Goal: Check status

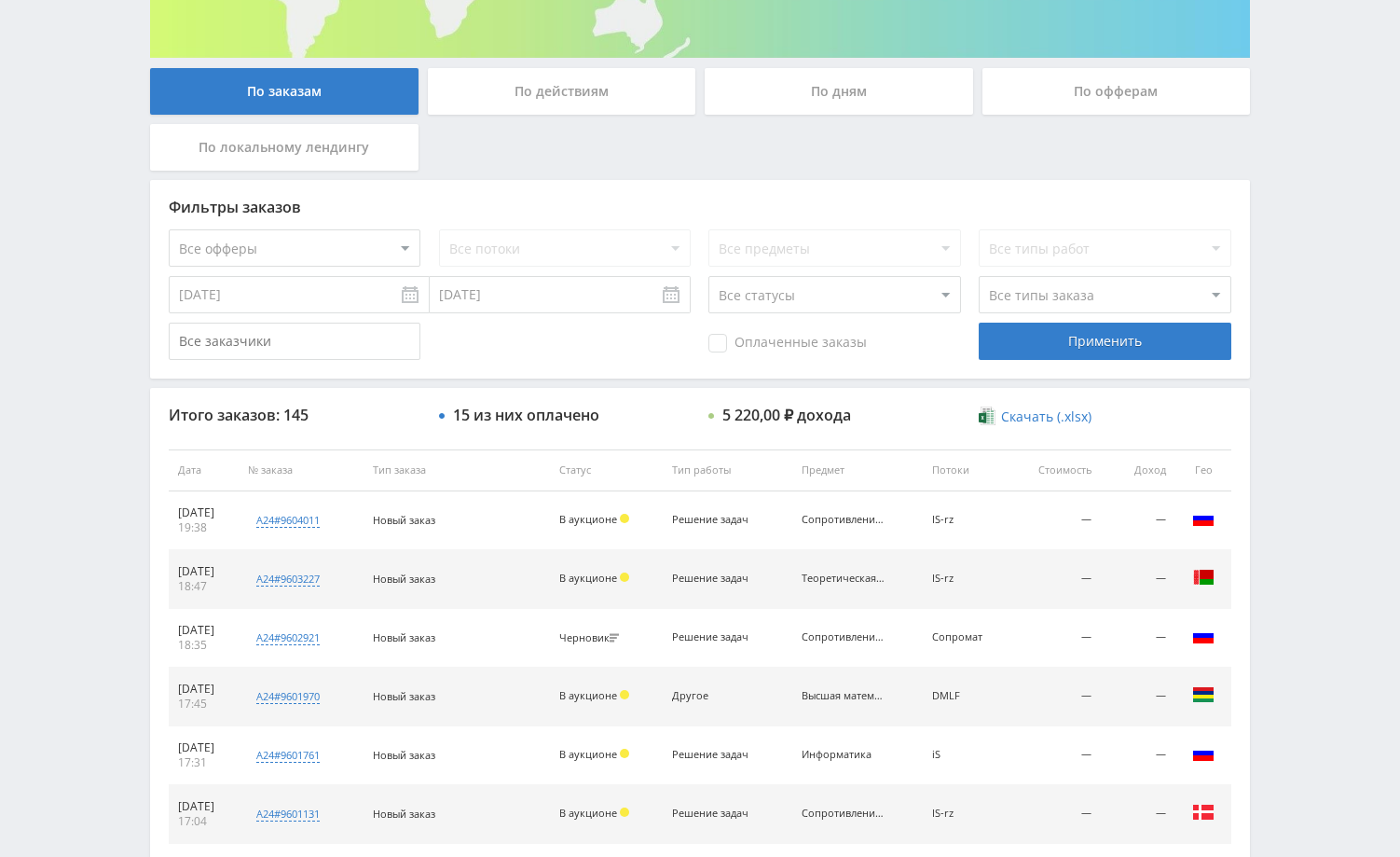
scroll to position [279, 0]
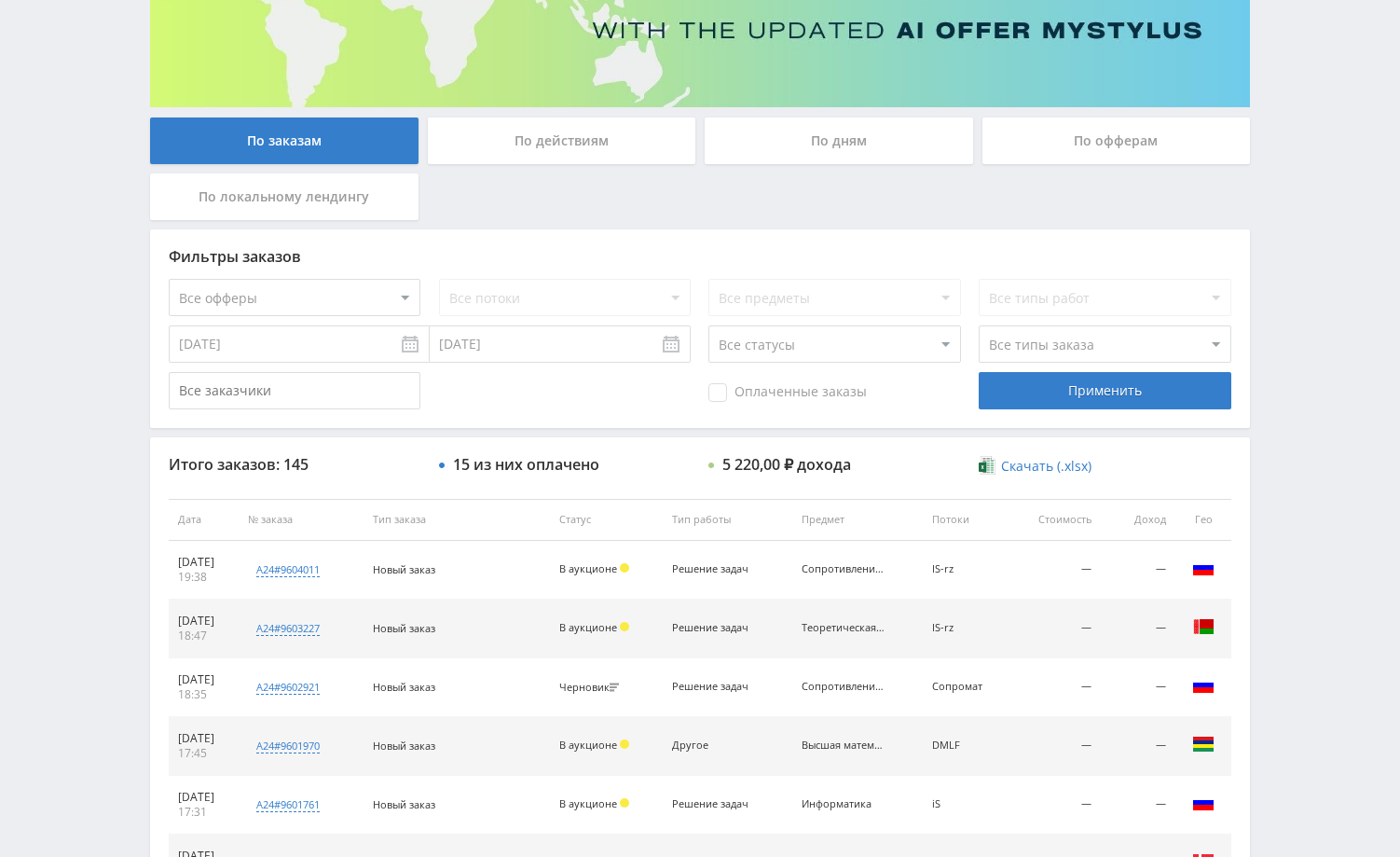
scroll to position [279, 0]
